Goal: Task Accomplishment & Management: Complete application form

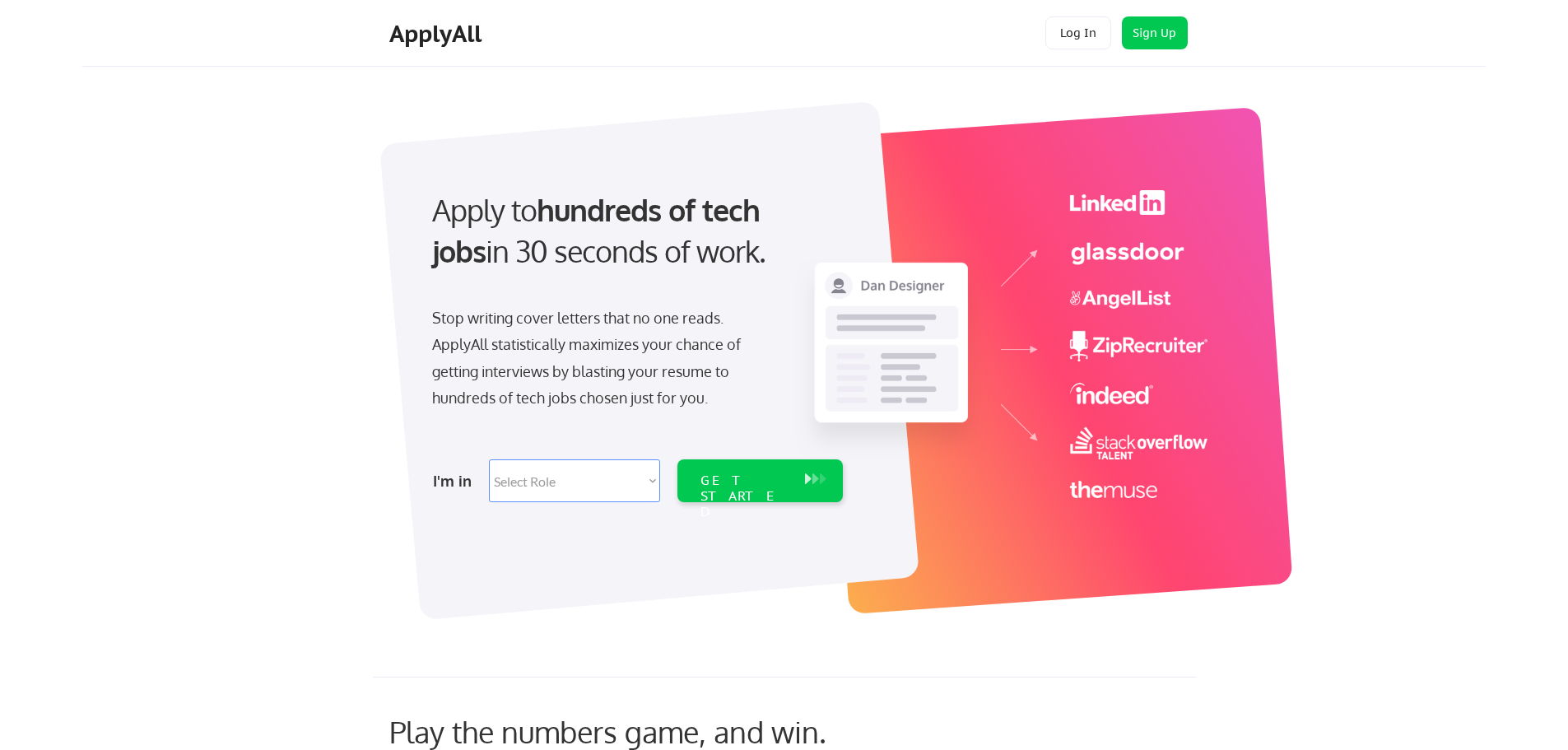
click at [650, 479] on select "Select Role Software Engineering Product Management Customer Success Sales UI/U…" at bounding box center [575, 480] width 171 height 43
select select ""data_science___analytics""
click at [489, 459] on select "Select Role Software Engineering Product Management Customer Success Sales UI/U…" at bounding box center [575, 480] width 171 height 43
select select ""data_science___analytics""
click at [755, 484] on div "GET STARTED" at bounding box center [744, 496] width 88 height 48
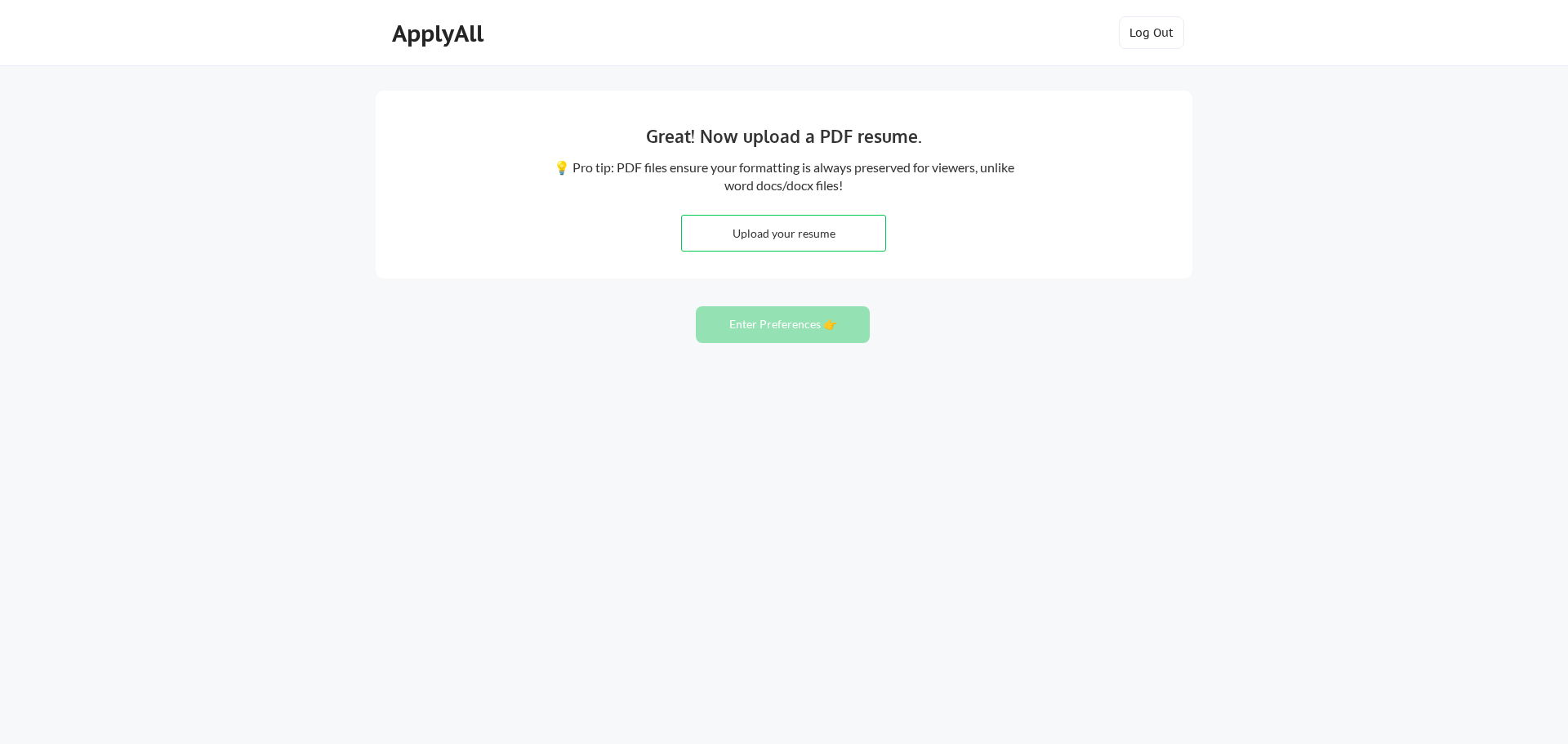
click at [773, 230] on input "file" at bounding box center [784, 233] width 204 height 36
type input "C:\fakepath\Jamey Breslin Resume August 2025.pdf"
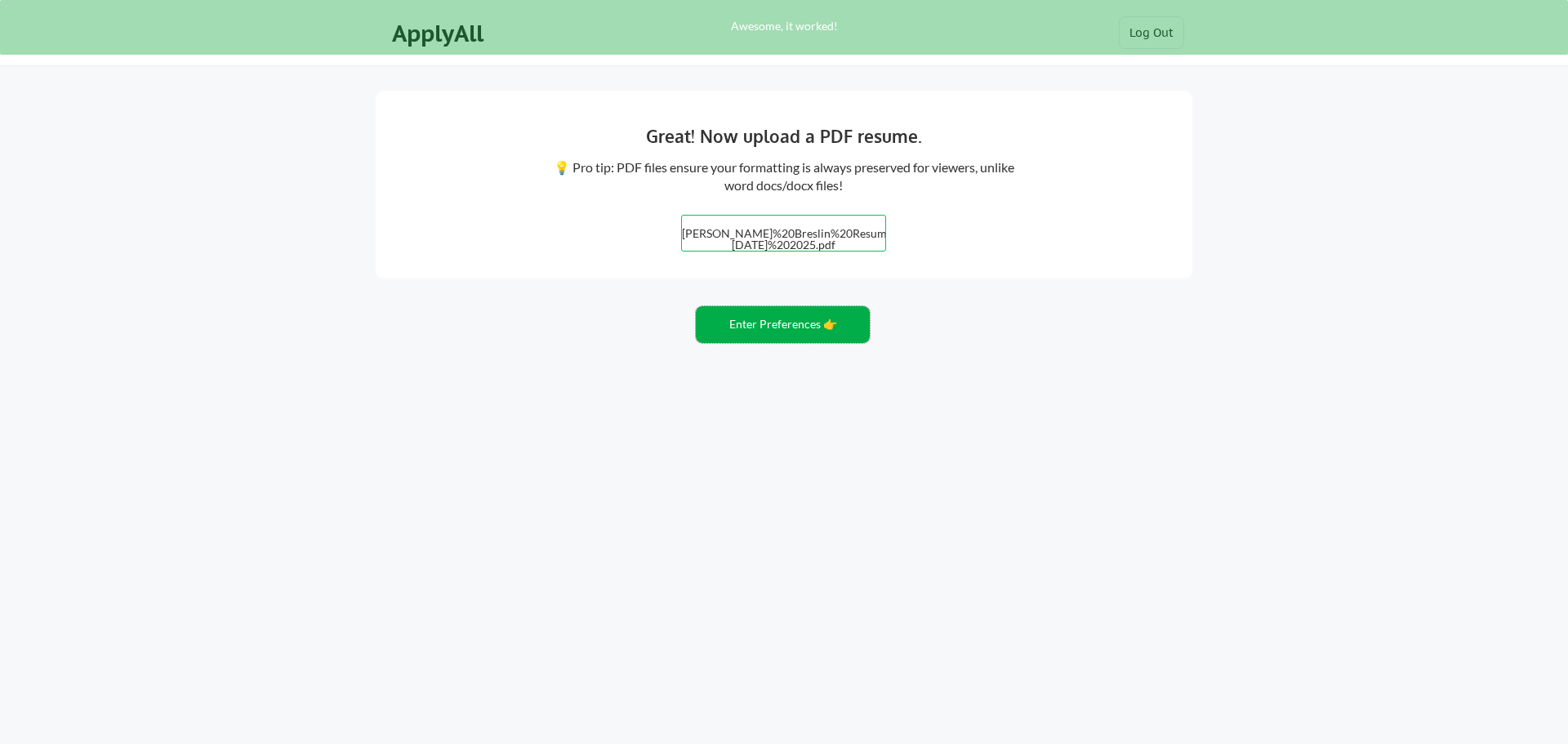
click at [784, 336] on button "Enter Preferences 👉" at bounding box center [783, 324] width 174 height 37
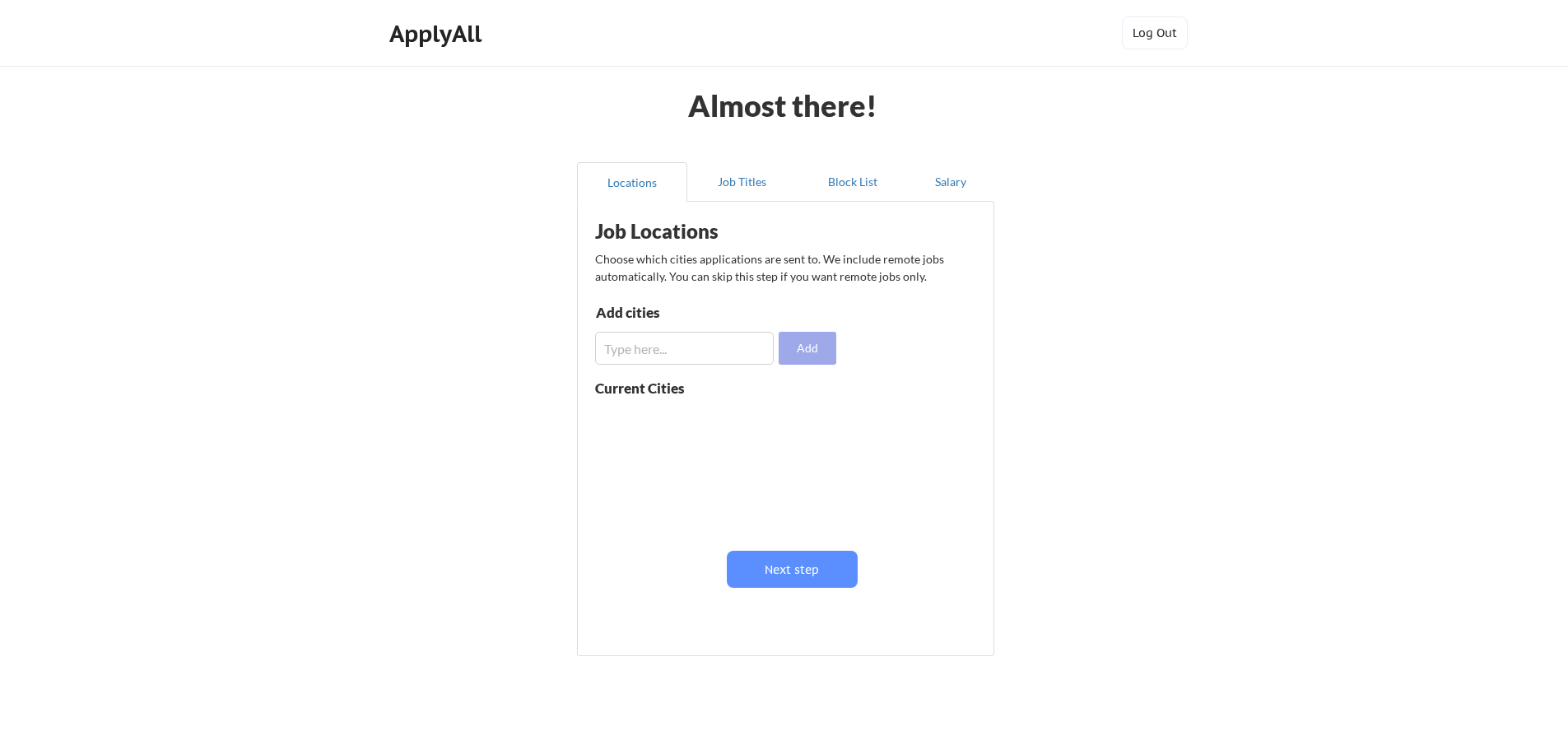
click at [818, 355] on button "Add" at bounding box center [808, 348] width 58 height 33
click at [705, 352] on input "input" at bounding box center [683, 348] width 178 height 33
type input "c"
type input "[GEOGRAPHIC_DATA], [GEOGRAPHIC_DATA]"
click at [793, 340] on button "Add" at bounding box center [808, 348] width 58 height 33
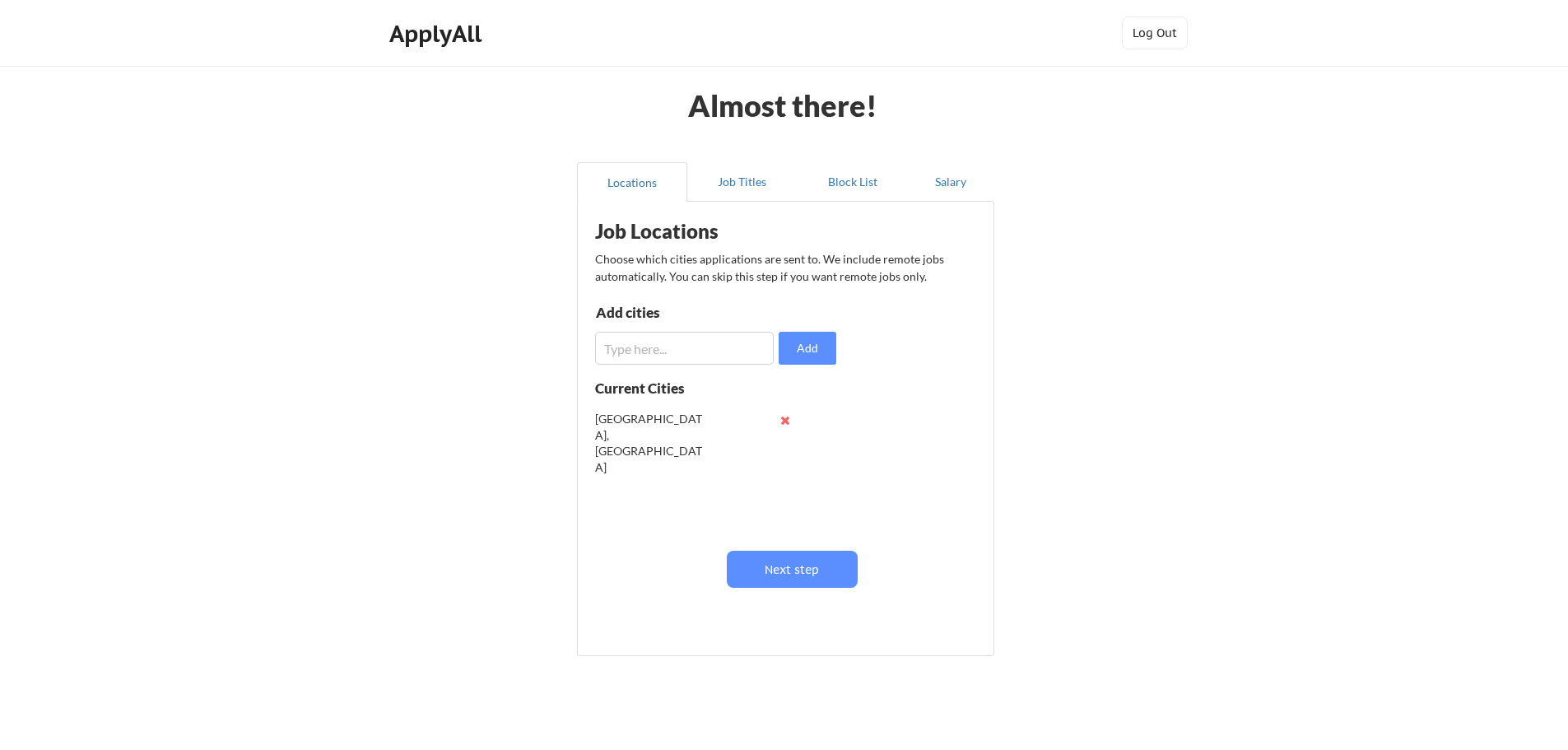
click at [692, 355] on input "input" at bounding box center [683, 348] width 178 height 33
type input "Centennial, [GEOGRAPHIC_DATA]"
click at [811, 351] on button "Add" at bounding box center [808, 348] width 58 height 33
click at [695, 349] on input "input" at bounding box center [683, 348] width 178 height 33
type input "C"
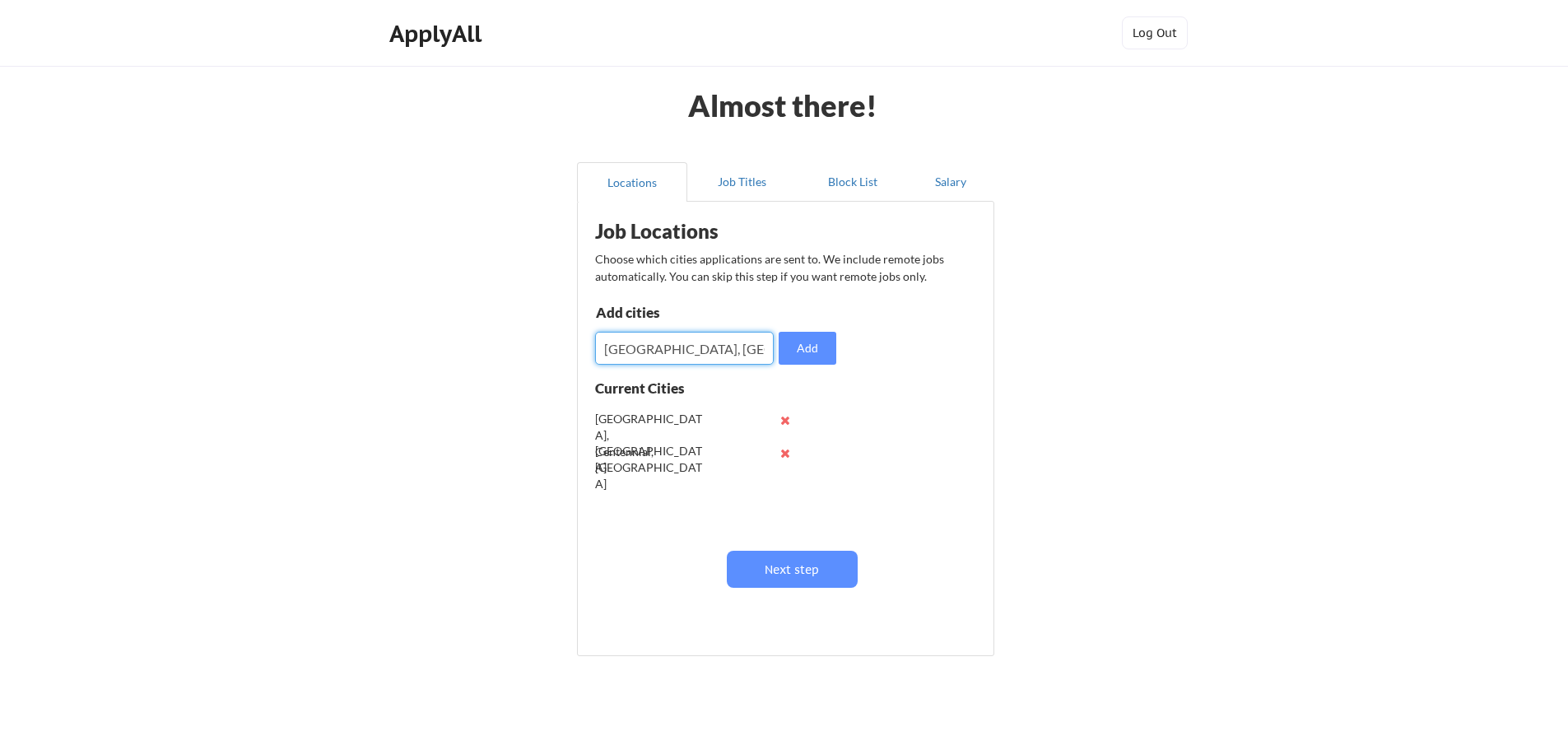
type input "[GEOGRAPHIC_DATA], [GEOGRAPHIC_DATA]"
click at [695, 349] on input "input" at bounding box center [683, 348] width 178 height 33
type input "LoneTree, [GEOGRAPHIC_DATA]"
click at [702, 359] on input "input" at bounding box center [683, 348] width 178 height 33
type input "Highlands Ranch, CO"
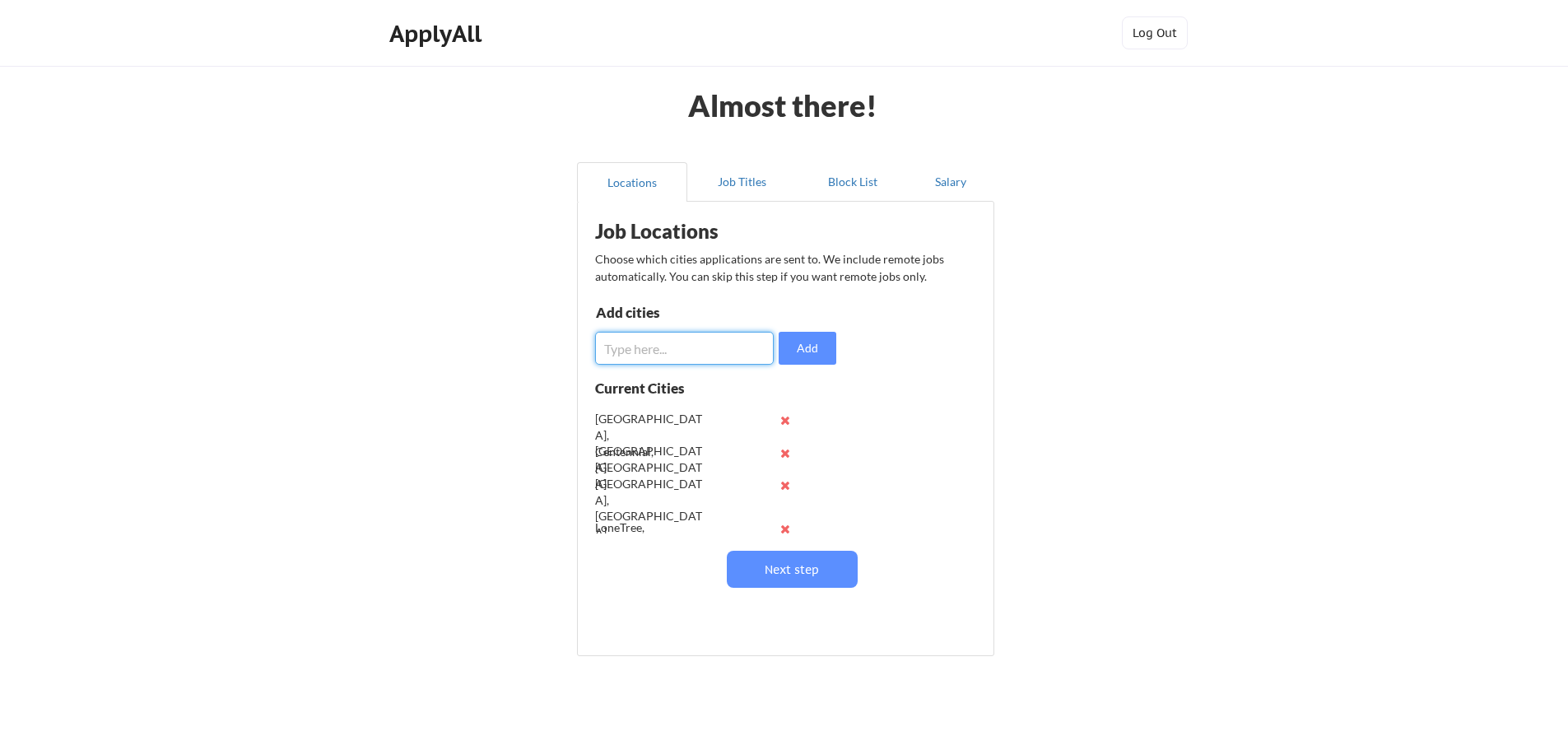
click at [705, 361] on input "input" at bounding box center [683, 348] width 178 height 33
type input "Englewood, CO"
click at [794, 358] on button "Add" at bounding box center [808, 348] width 58 height 33
click at [682, 348] on input "input" at bounding box center [683, 348] width 178 height 33
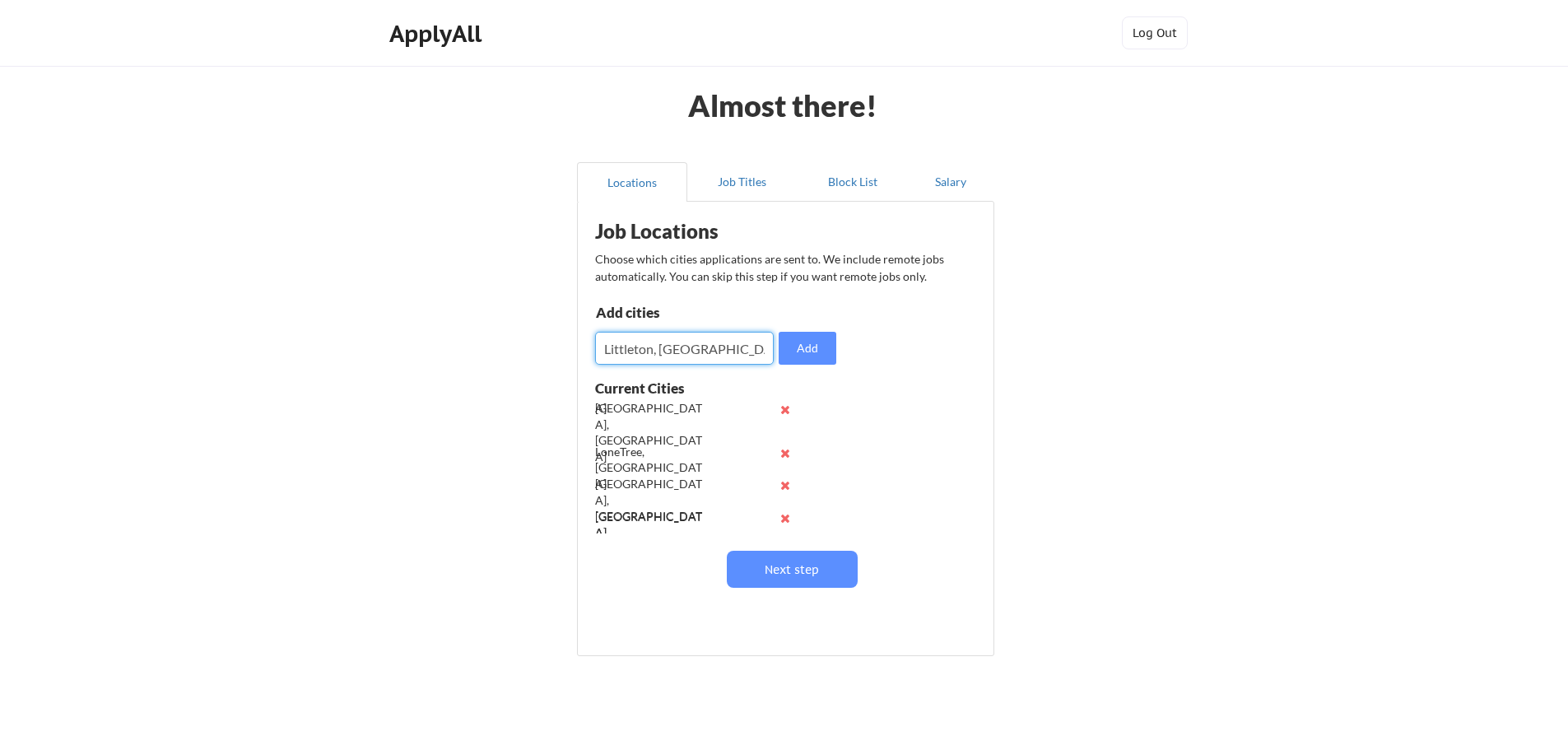
type input "Littleton, CO"
click at [715, 347] on input "input" at bounding box center [683, 348] width 178 height 33
type input "Denver, CO"
click at [807, 348] on button "Add" at bounding box center [808, 348] width 58 height 33
click at [719, 347] on input "input" at bounding box center [683, 348] width 178 height 33
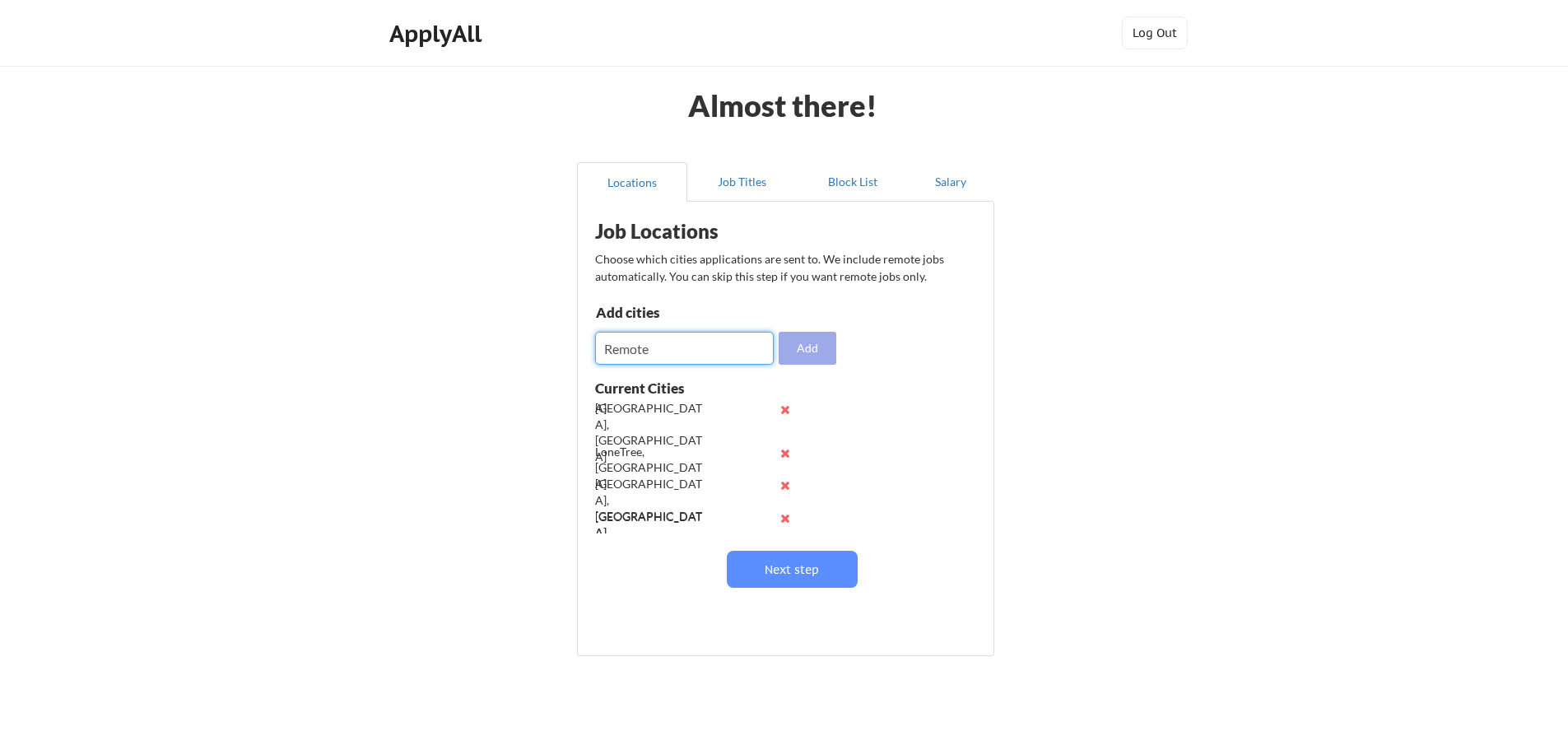
type input "Remote"
click at [805, 348] on button "Add" at bounding box center [808, 348] width 58 height 33
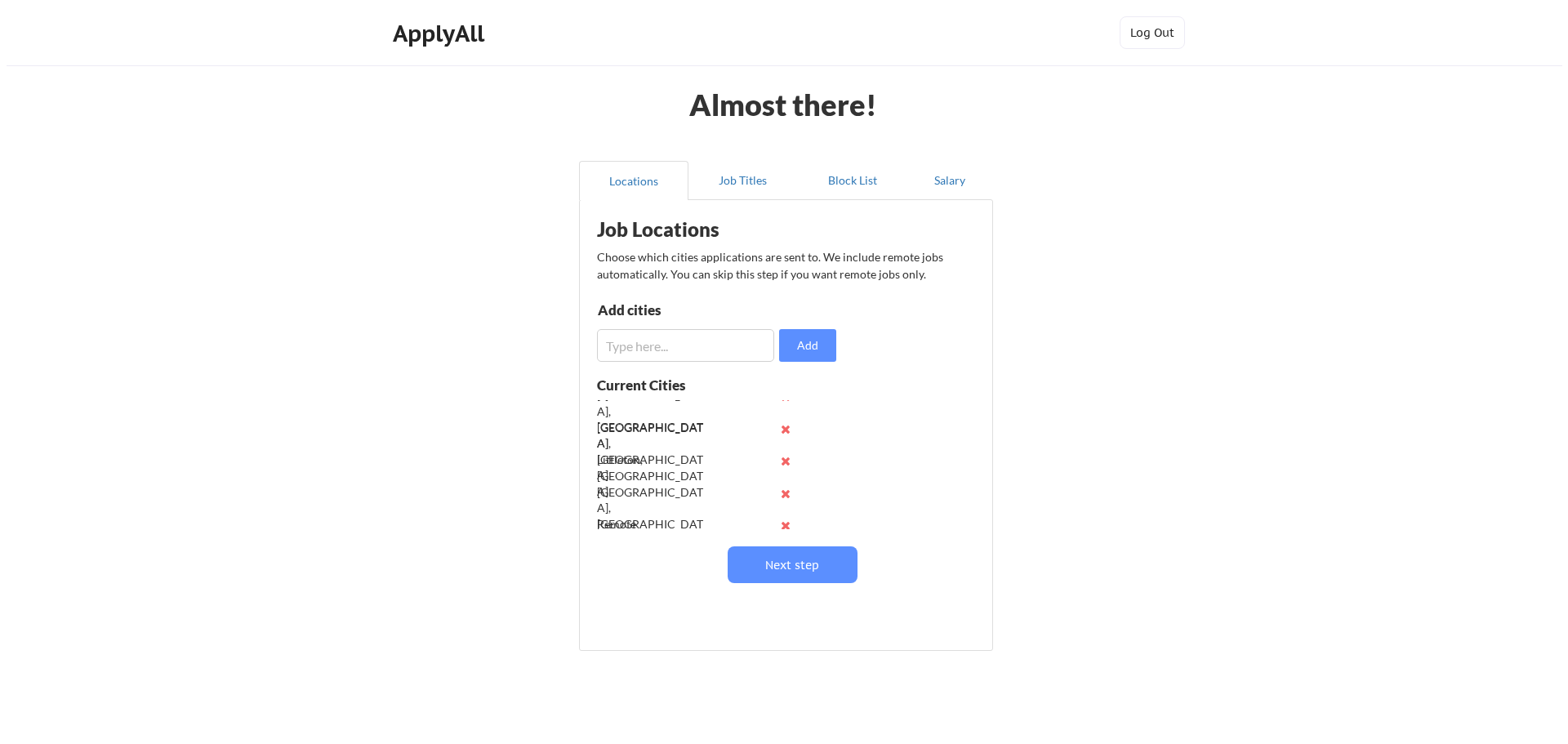
scroll to position [205, 0]
click at [642, 355] on input "input" at bounding box center [678, 345] width 177 height 33
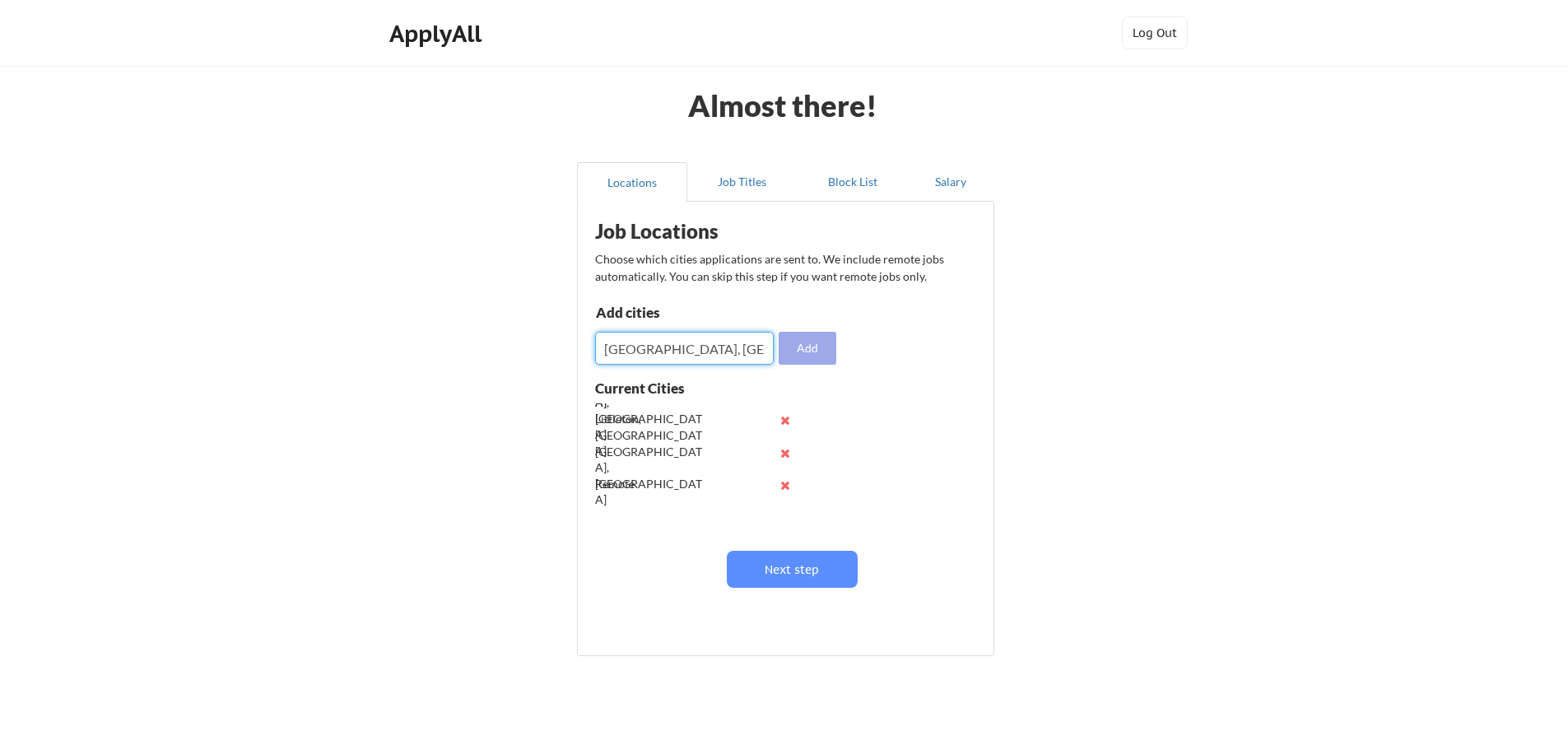
type input "Greenwood Village, CO"
click at [817, 349] on button "Add" at bounding box center [808, 348] width 58 height 33
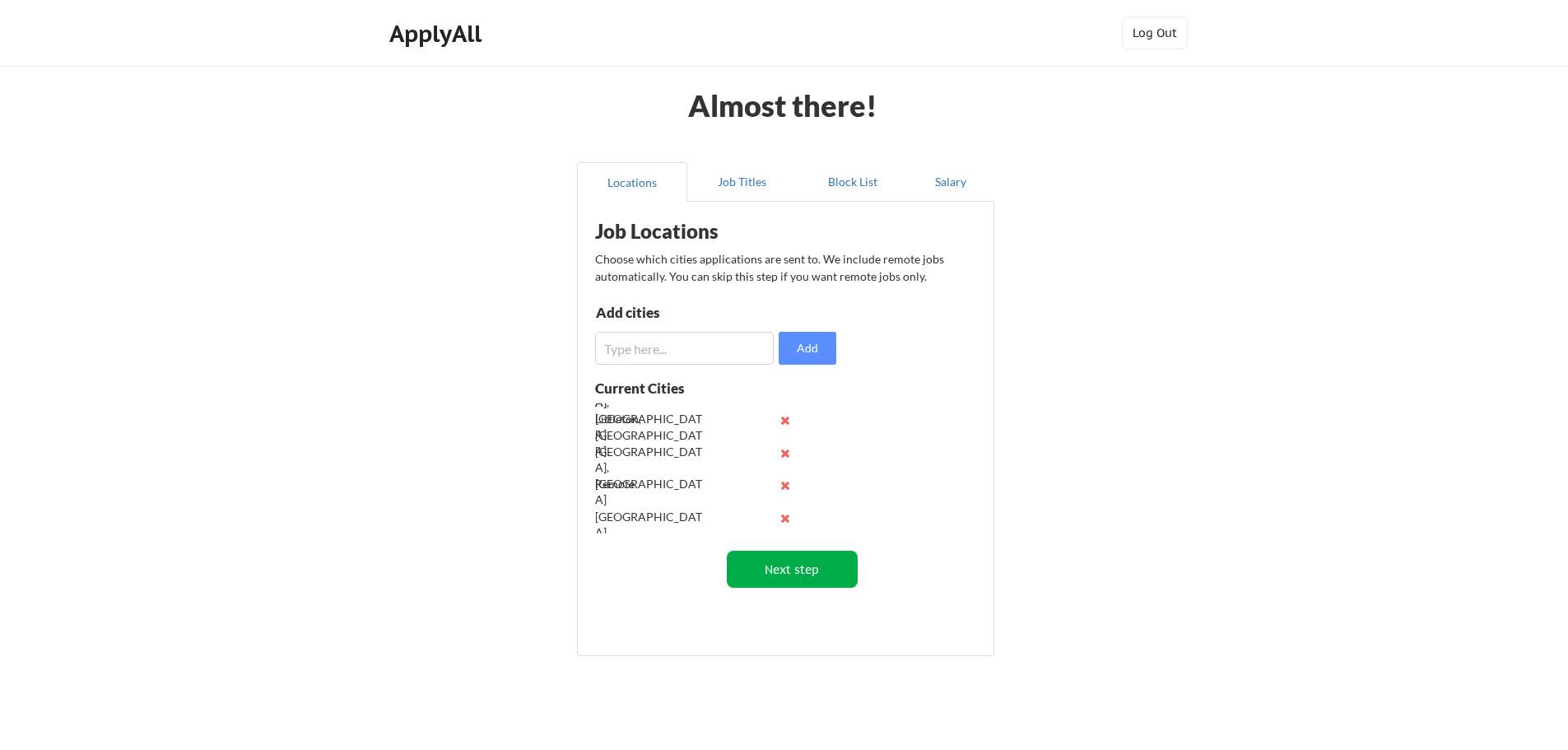
click at [780, 577] on button "Next step" at bounding box center [792, 569] width 131 height 37
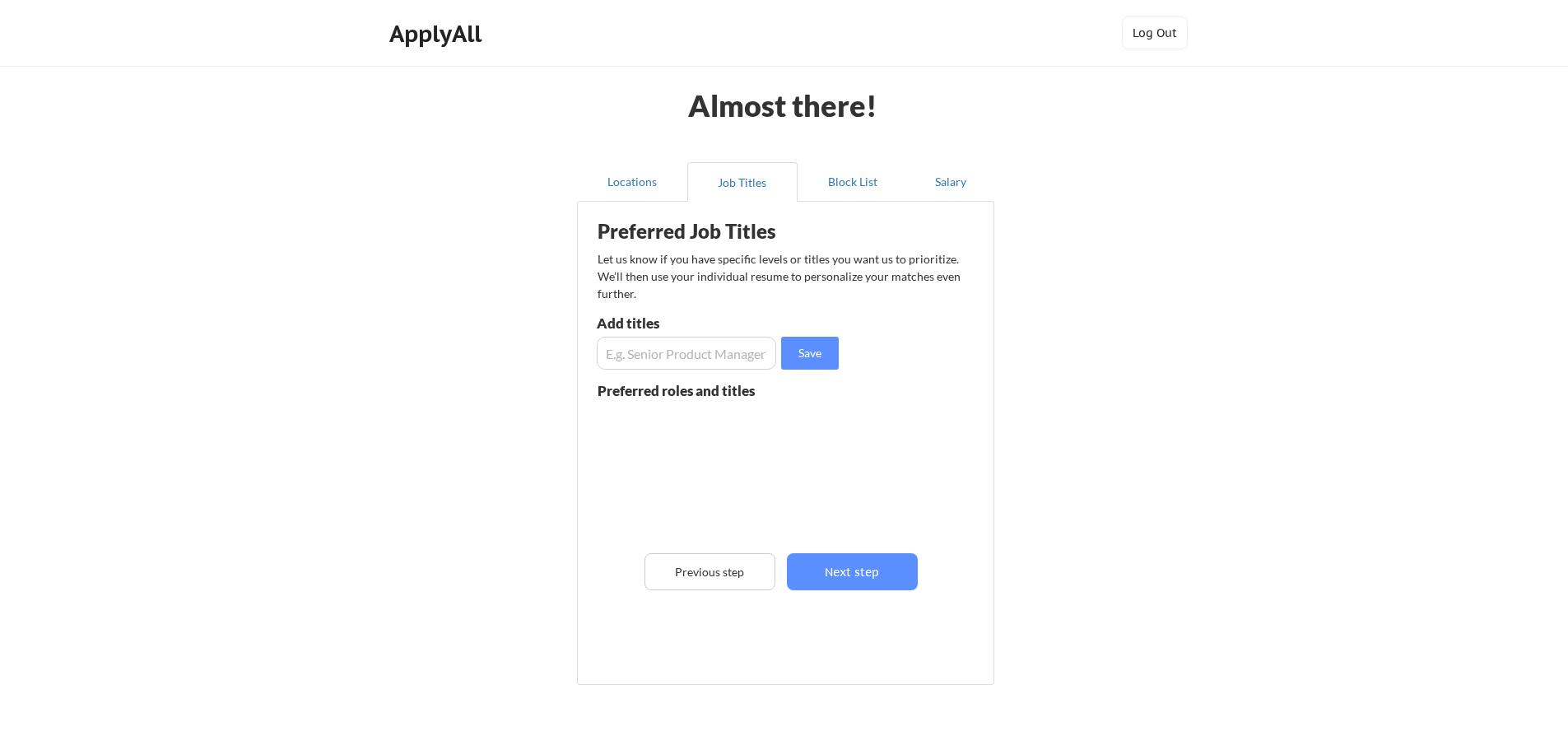
click at [698, 359] on input "input" at bounding box center [686, 353] width 179 height 33
type input "Accountant"
click at [661, 354] on input "input" at bounding box center [686, 353] width 179 height 33
type input "Analyst"
click at [807, 349] on button "Save" at bounding box center [810, 353] width 58 height 33
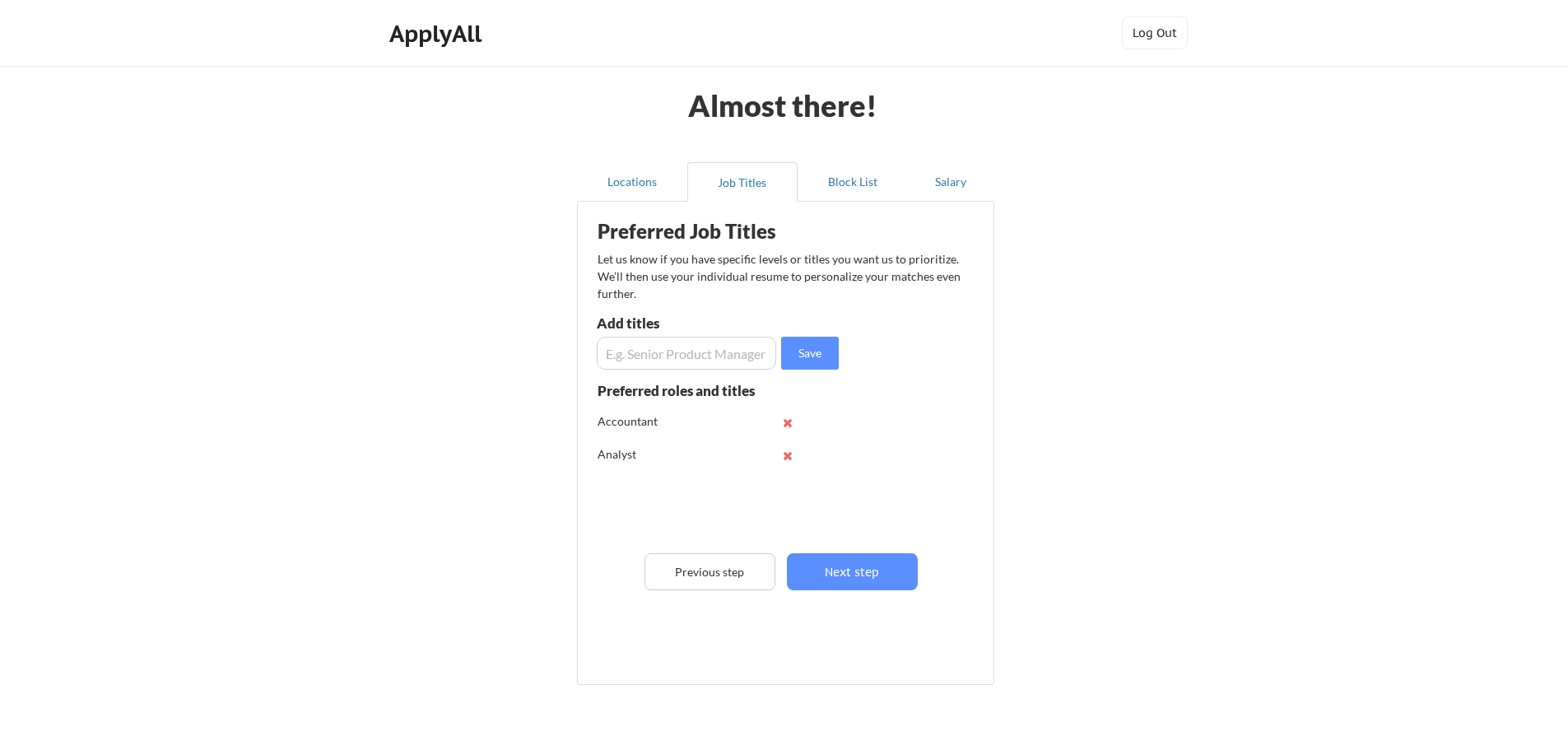
click at [691, 365] on input "input" at bounding box center [686, 353] width 179 height 33
type input "Operations"
click at [811, 361] on button "Save" at bounding box center [810, 353] width 58 height 33
click at [666, 357] on input "input" at bounding box center [686, 353] width 179 height 33
type input "Loan Servicing"
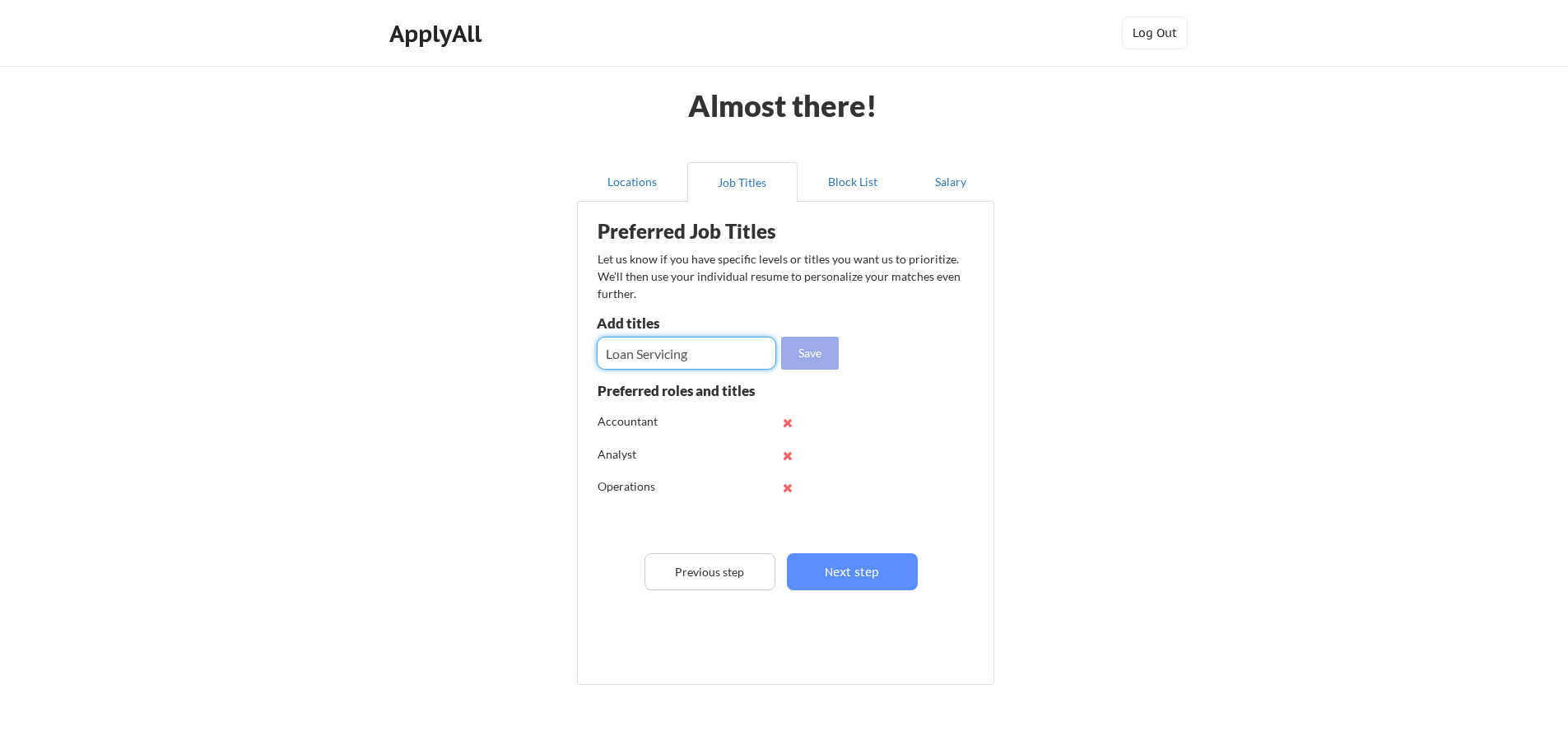
click at [797, 352] on button "Save" at bounding box center [810, 353] width 58 height 33
click at [718, 355] on input "input" at bounding box center [686, 353] width 179 height 33
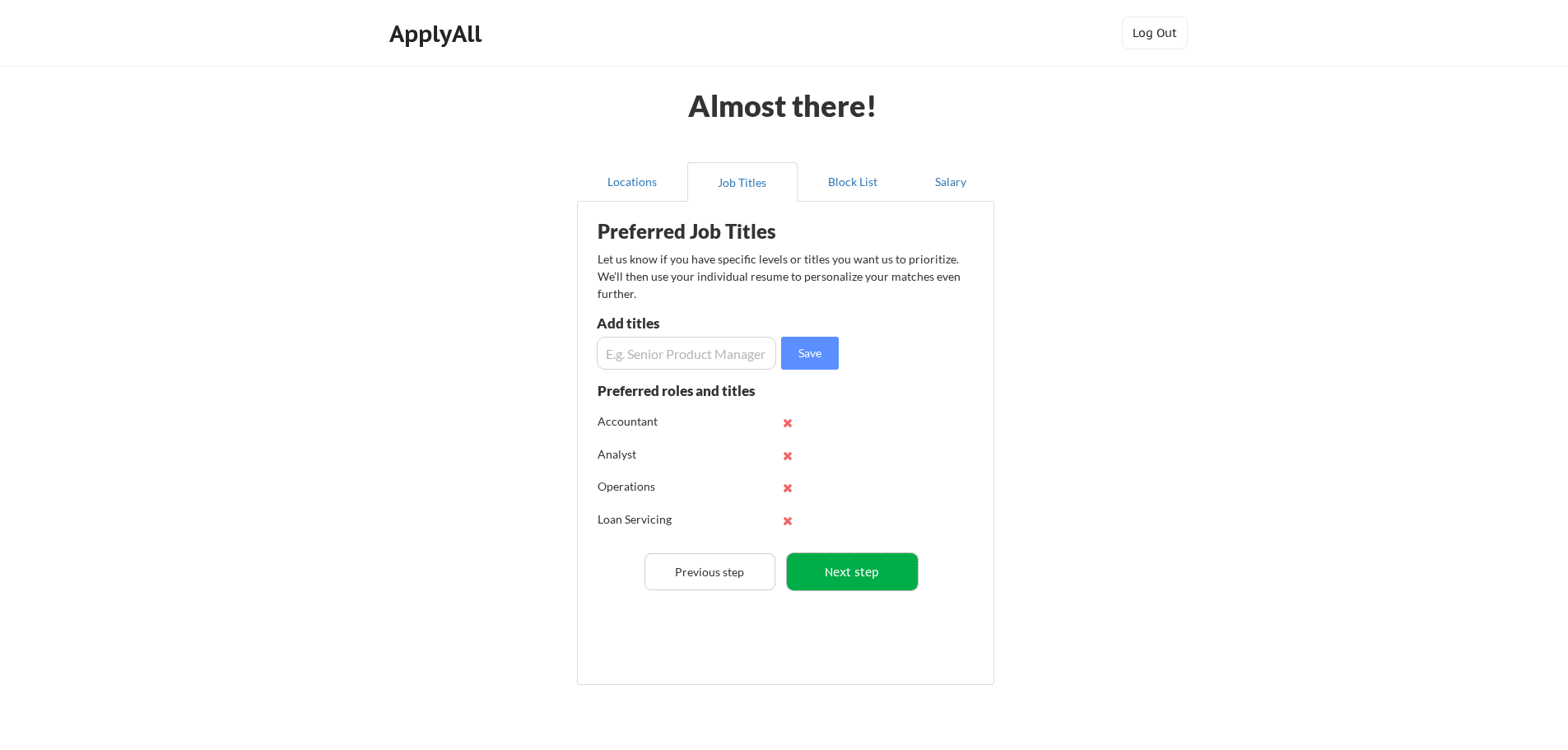
click at [854, 578] on button "Next step" at bounding box center [852, 571] width 131 height 37
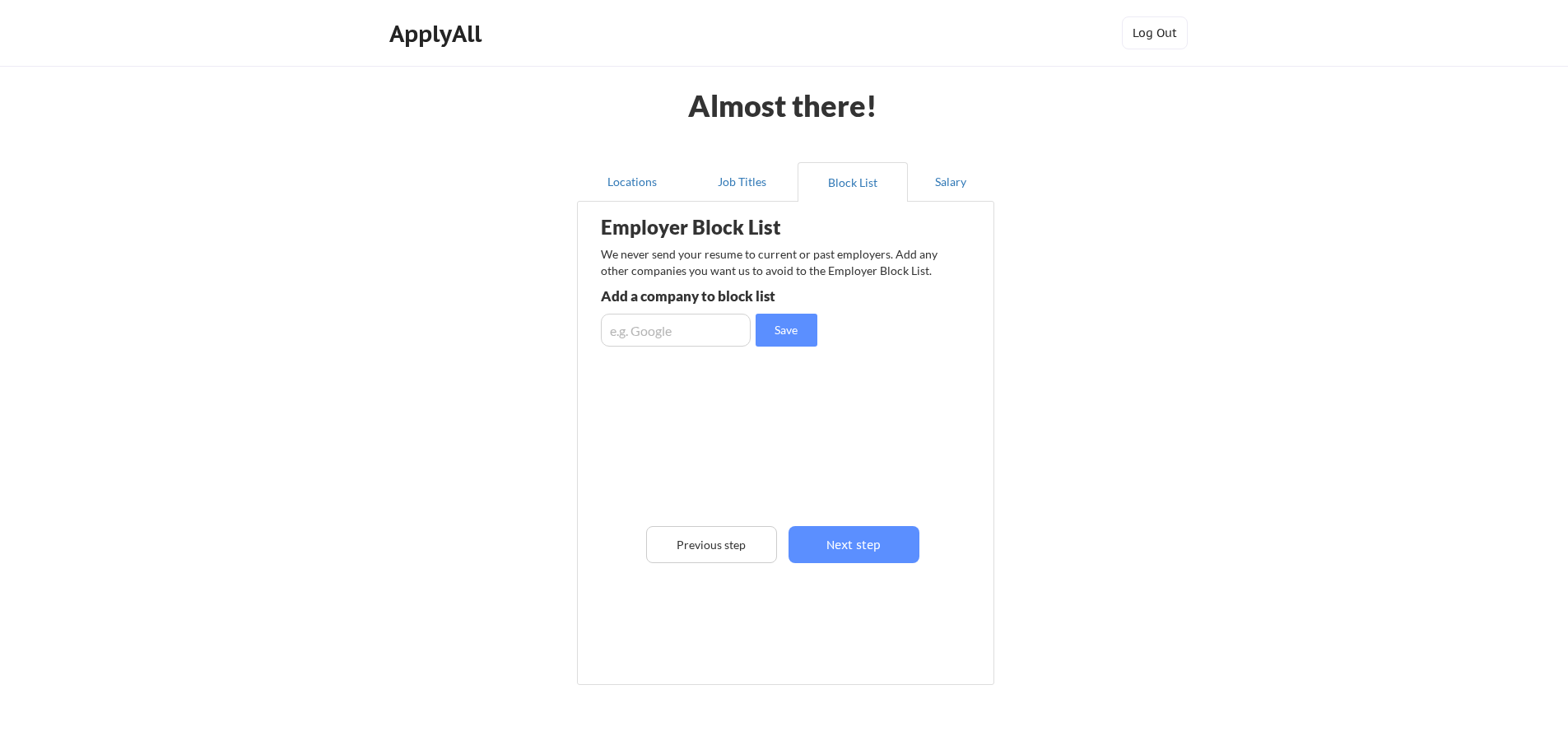
click at [702, 335] on input "input" at bounding box center [675, 330] width 149 height 33
click at [893, 548] on button "Next step" at bounding box center [854, 544] width 131 height 37
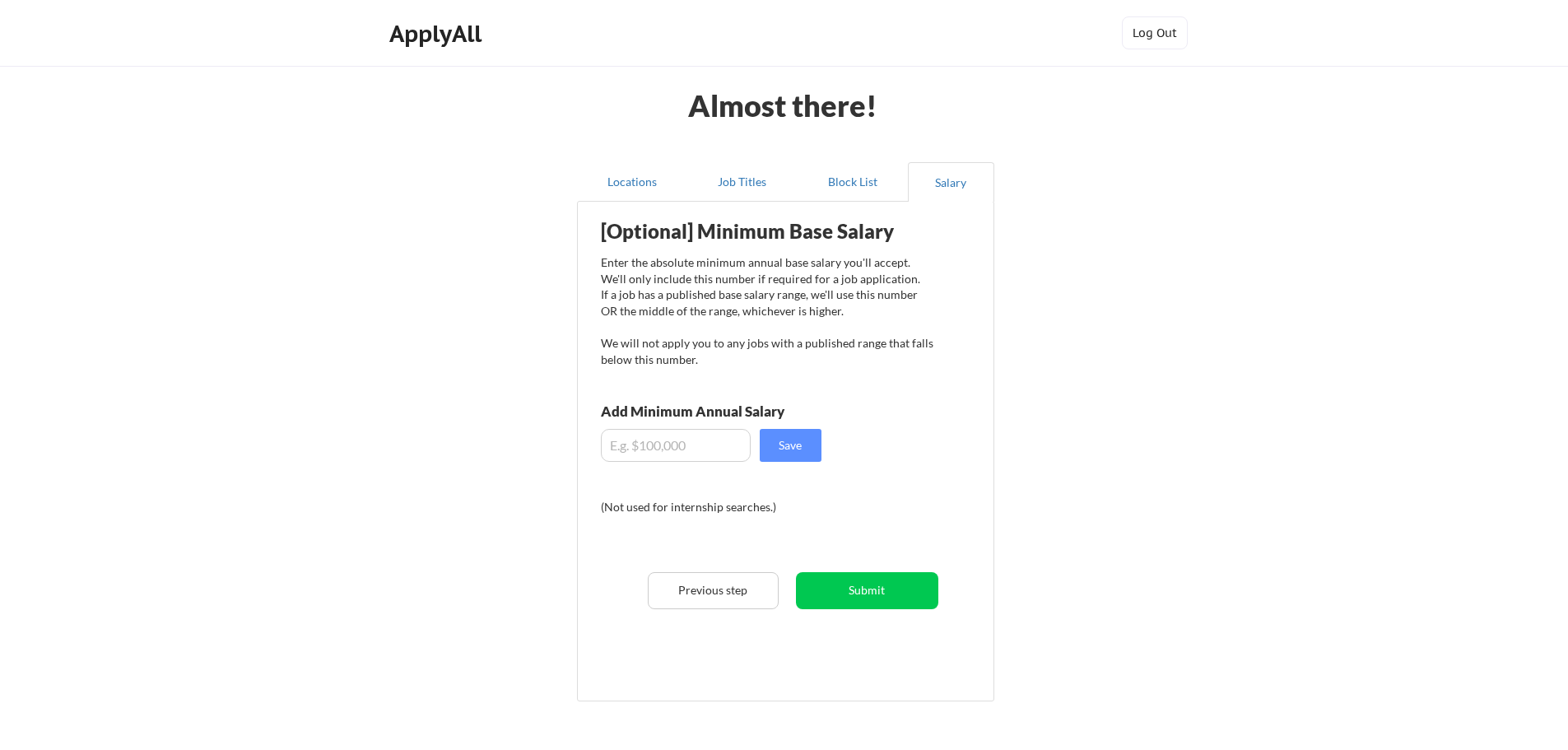
click at [675, 444] on input "input" at bounding box center [675, 445] width 149 height 33
type input "$0"
type input "$80,000"
click at [790, 435] on button "Save" at bounding box center [791, 445] width 62 height 33
click at [885, 583] on button "Submit" at bounding box center [867, 590] width 142 height 37
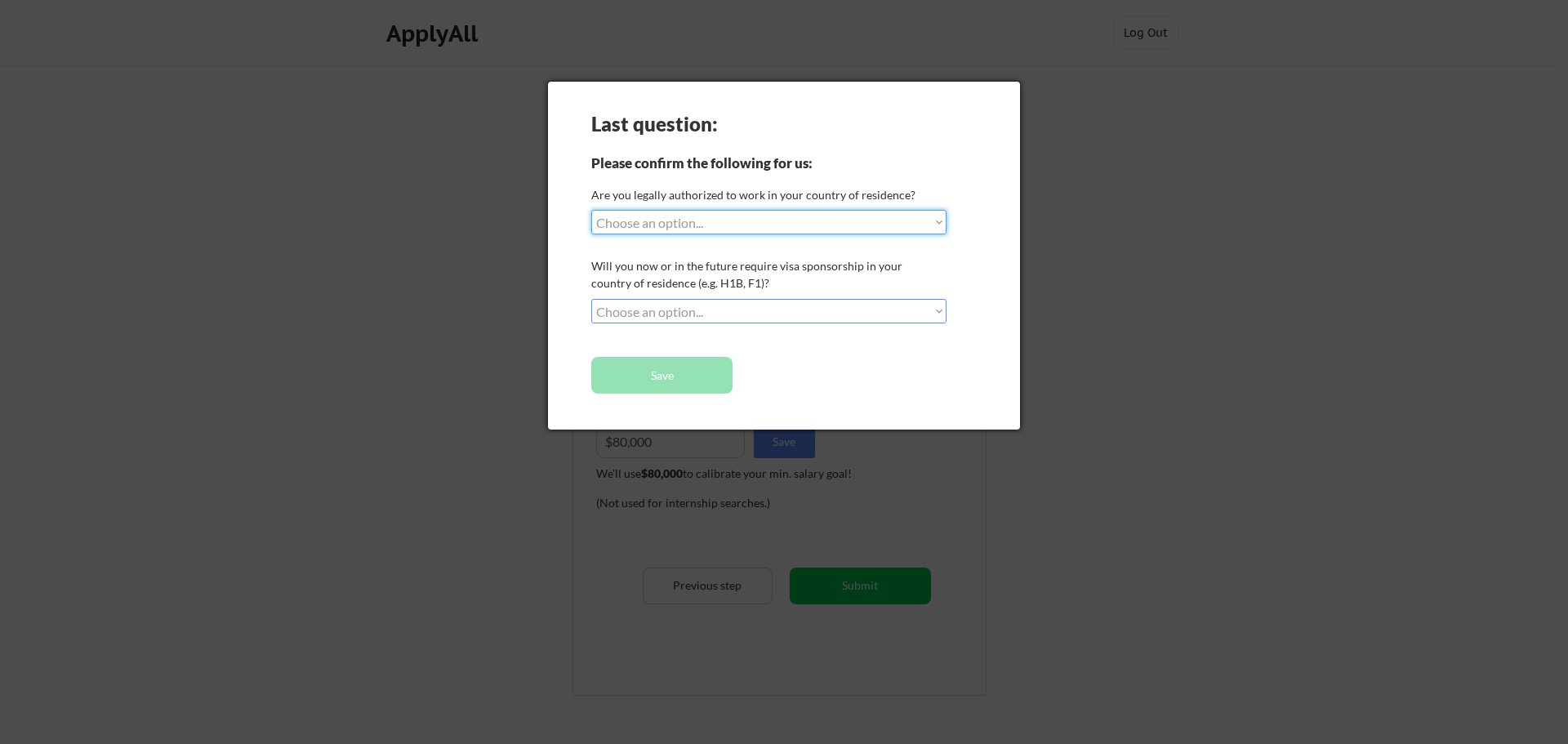
click at [934, 223] on select "Choose an option... Yes, I am a US Citizen Yes, I am a Canadian Citizen Yes, I …" at bounding box center [768, 221] width 355 height 25
select select ""yes__i_am_a_us_citizen""
click at [591, 209] on select "Choose an option... Yes, I am a US Citizen Yes, I am a Canadian Citizen Yes, I …" at bounding box center [768, 221] width 355 height 25
click at [936, 308] on select "Choose an option... No, I will not need sponsorship Yes, I will need sponsorship" at bounding box center [768, 310] width 355 height 25
select select ""no__i_will_not_need_sponsorship""
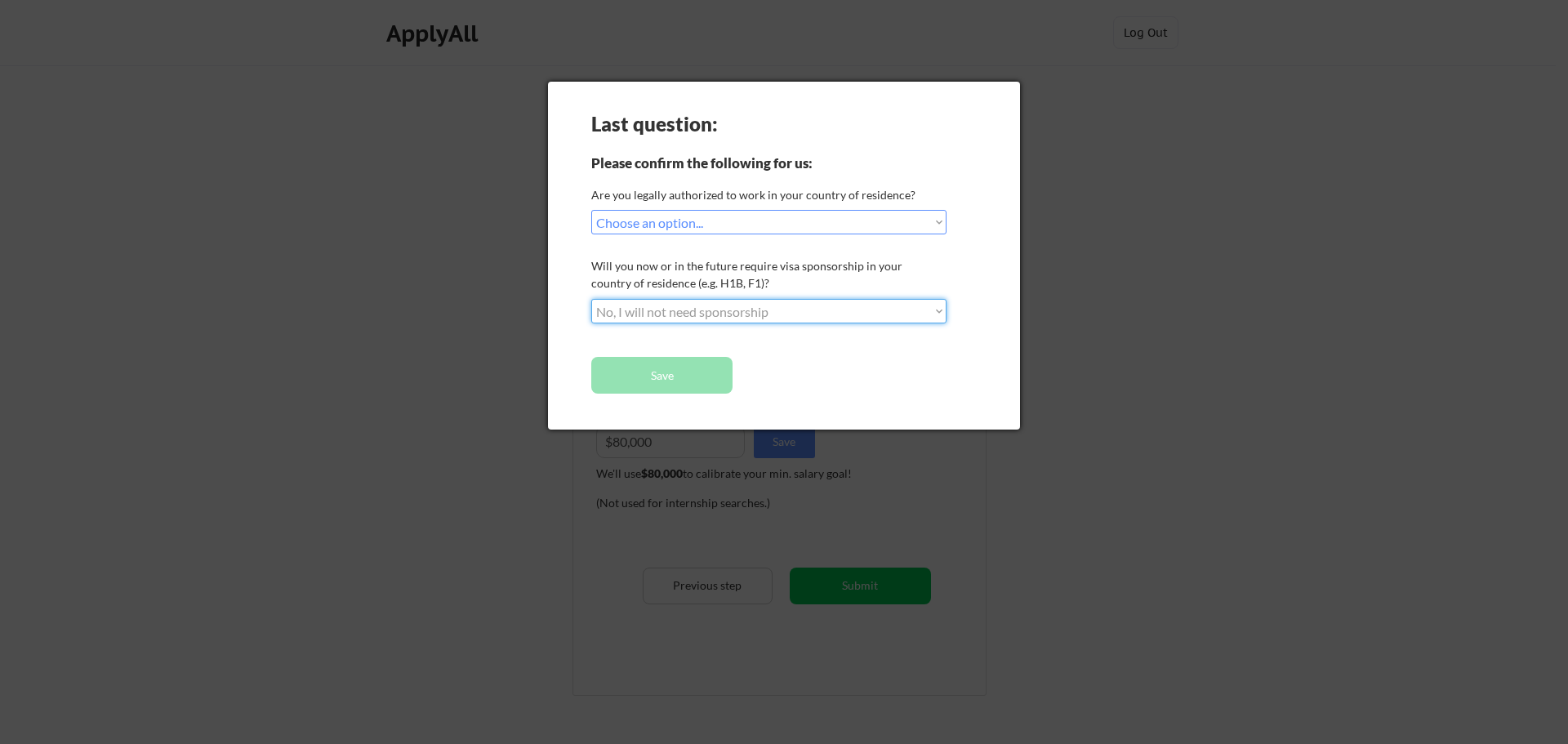
click at [591, 298] on select "Choose an option... No, I will not need sponsorship Yes, I will need sponsorship" at bounding box center [768, 310] width 355 height 25
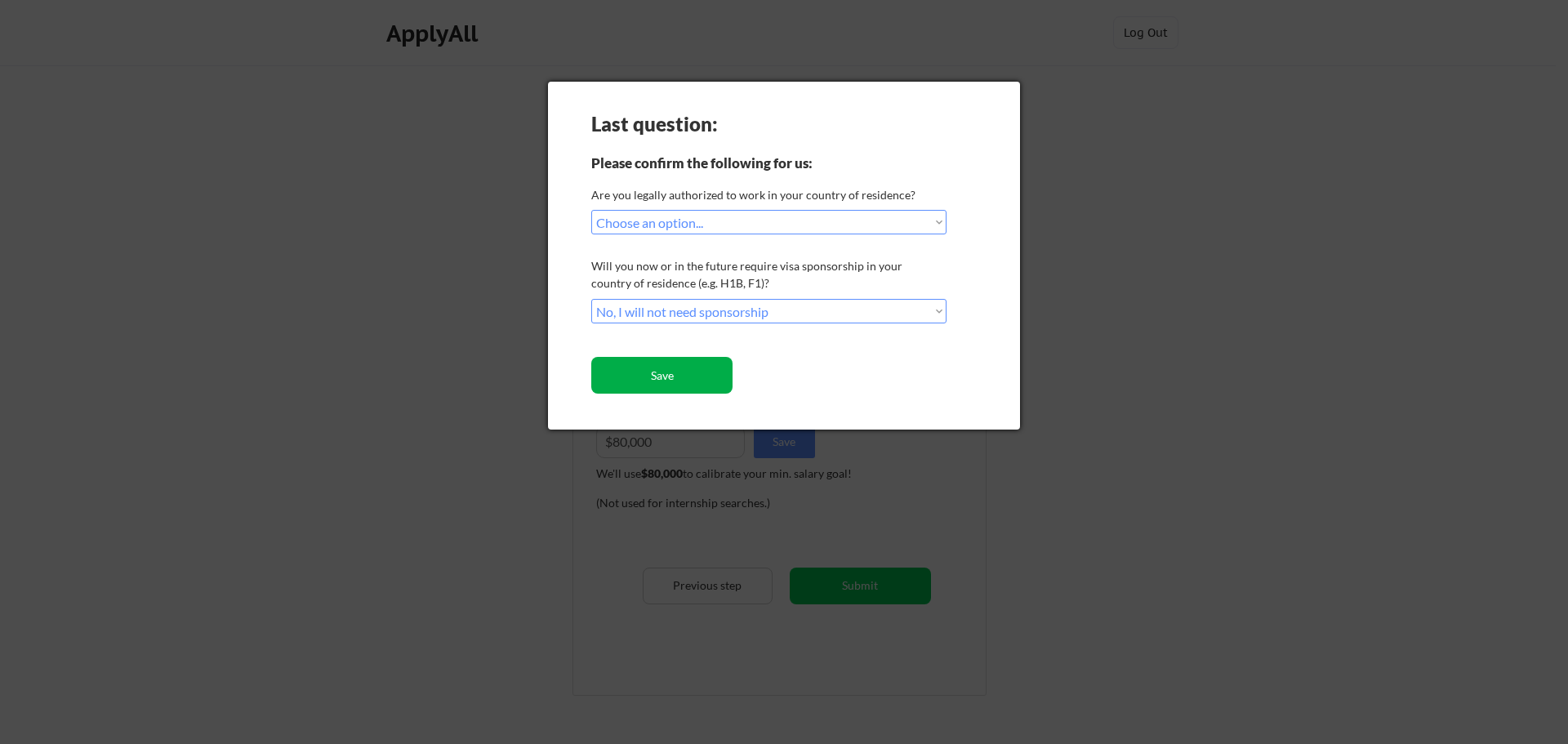
click at [682, 366] on button "Save" at bounding box center [661, 374] width 141 height 37
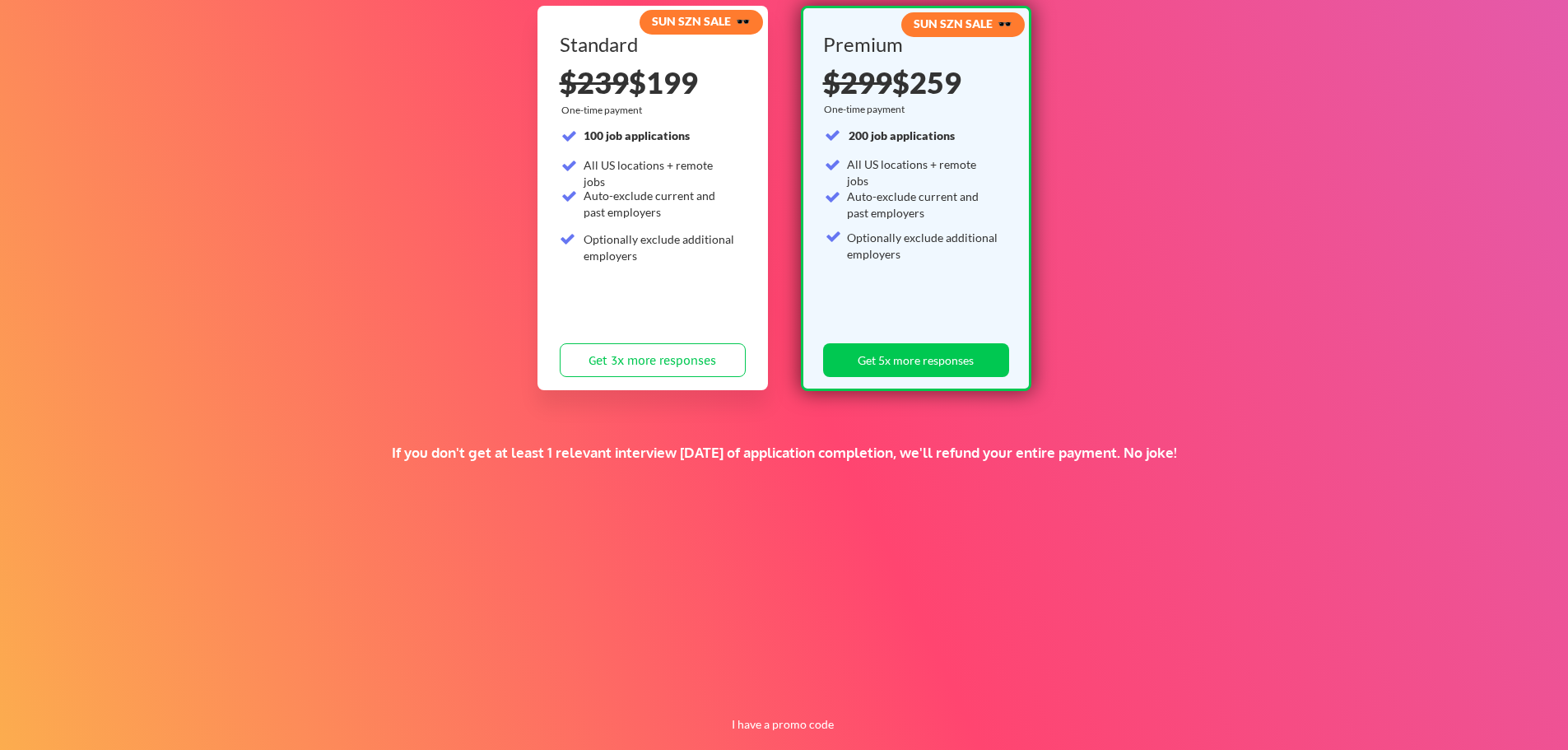
scroll to position [216, 0]
